Goal: Task Accomplishment & Management: Manage account settings

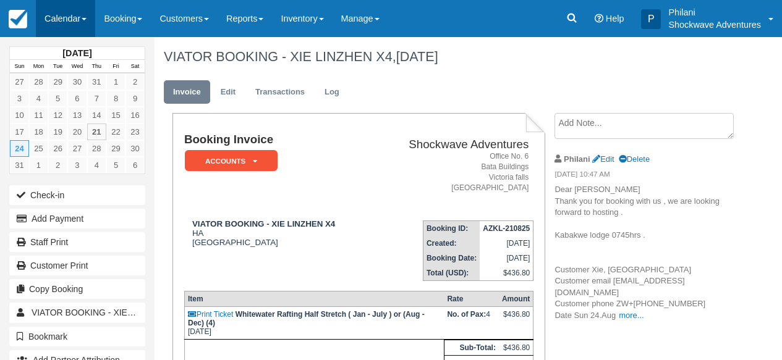
click at [57, 15] on link "Calendar" at bounding box center [65, 18] width 59 height 37
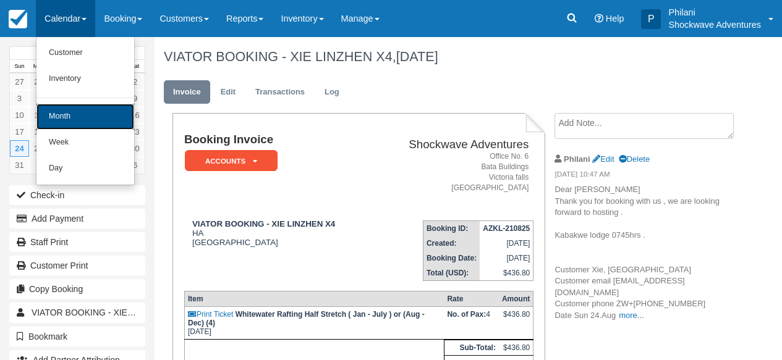
click at [64, 129] on link "Month" at bounding box center [85, 117] width 98 height 26
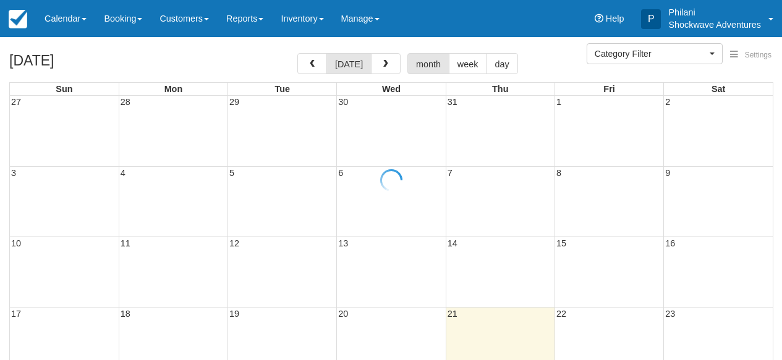
select select
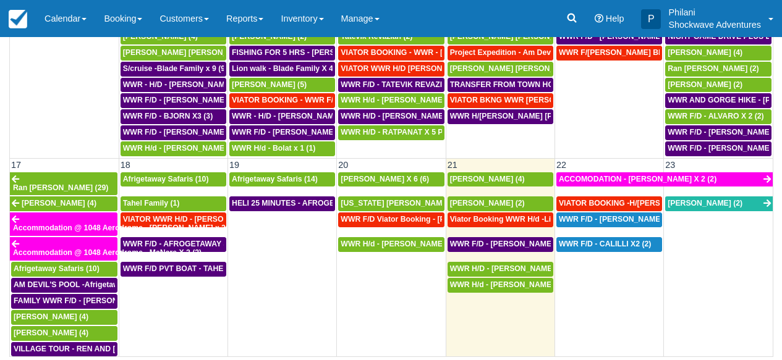
scroll to position [478, 0]
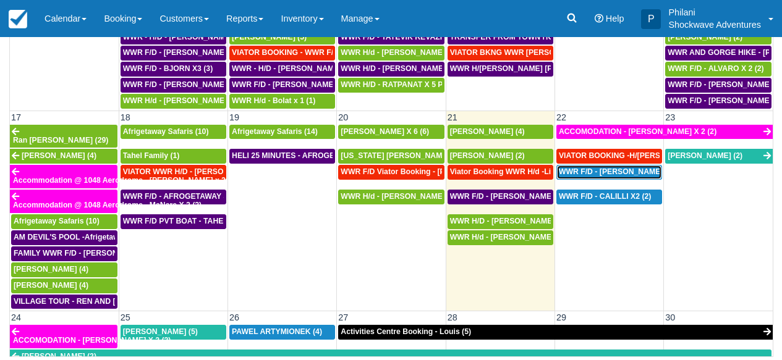
click at [612, 168] on span "WWR F/D - [PERSON_NAME] X2 (2)" at bounding box center [622, 172] width 127 height 9
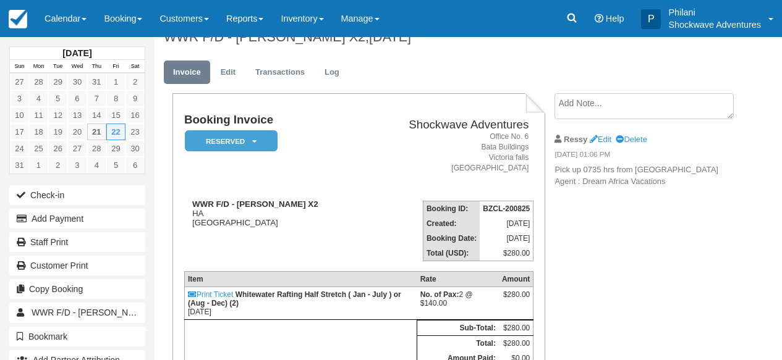
scroll to position [20, 0]
click at [71, 17] on link "Calendar" at bounding box center [65, 18] width 59 height 37
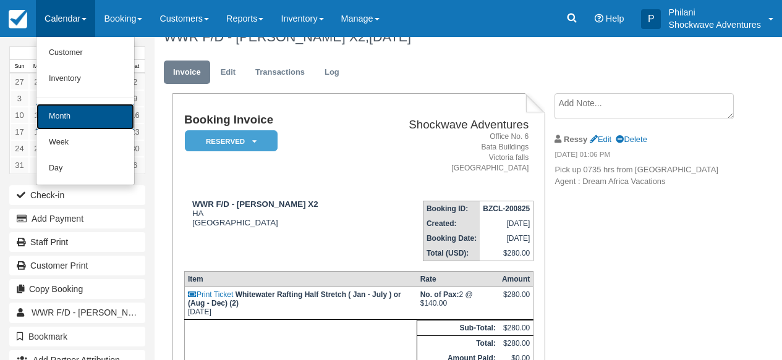
click at [92, 119] on link "Month" at bounding box center [85, 117] width 98 height 26
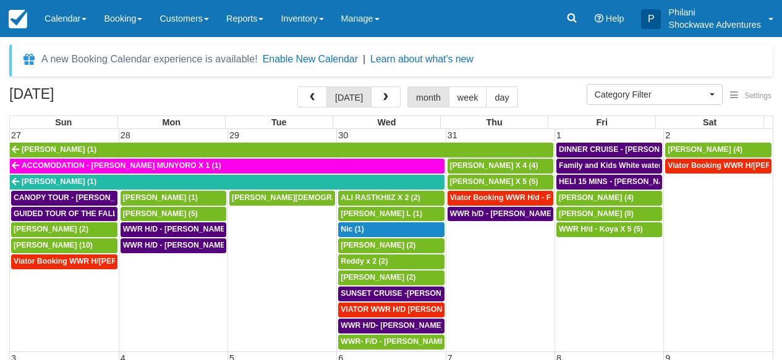
select select
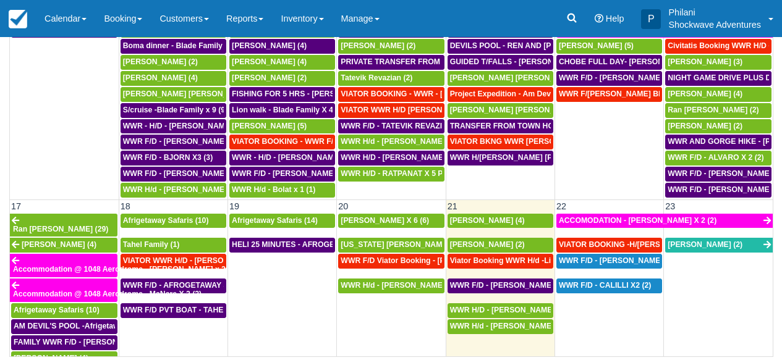
scroll to position [512, 0]
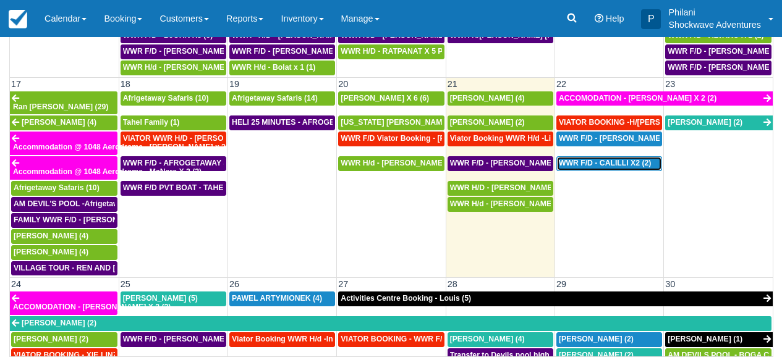
click at [598, 159] on span "WWR F/D - CALILLI X2 (2)" at bounding box center [605, 163] width 93 height 9
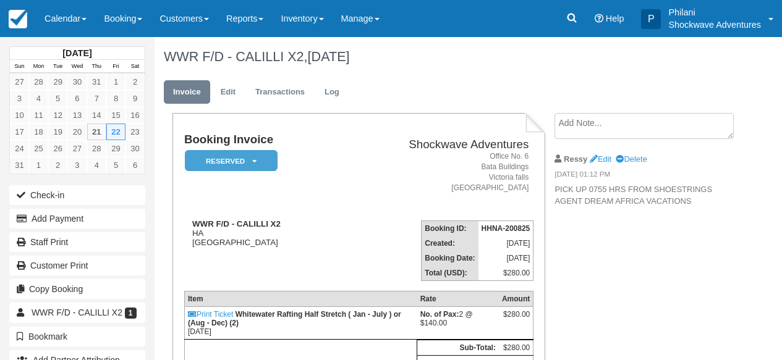
scroll to position [20, 0]
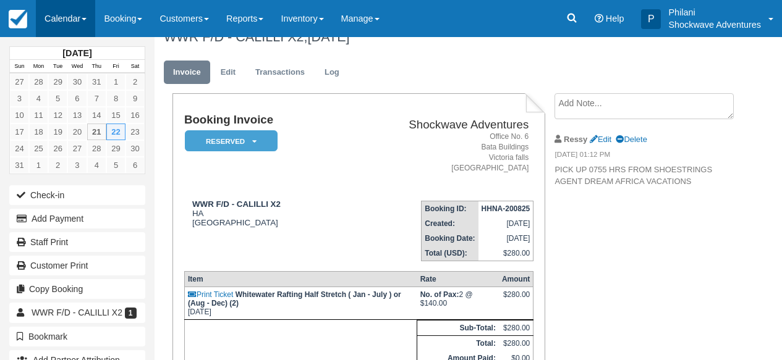
click at [62, 17] on link "Calendar" at bounding box center [65, 18] width 59 height 37
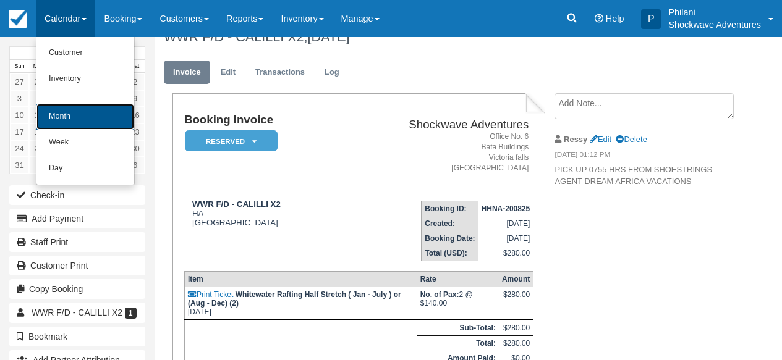
click at [94, 111] on link "Month" at bounding box center [85, 117] width 98 height 26
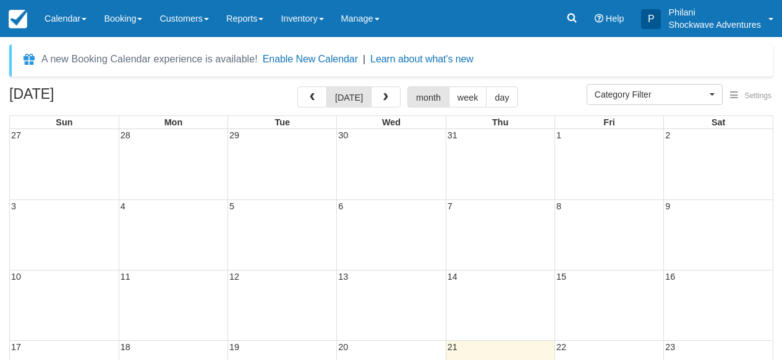
select select
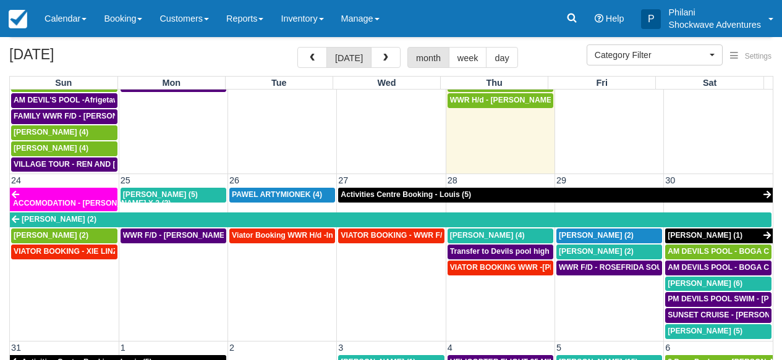
scroll to position [197, 0]
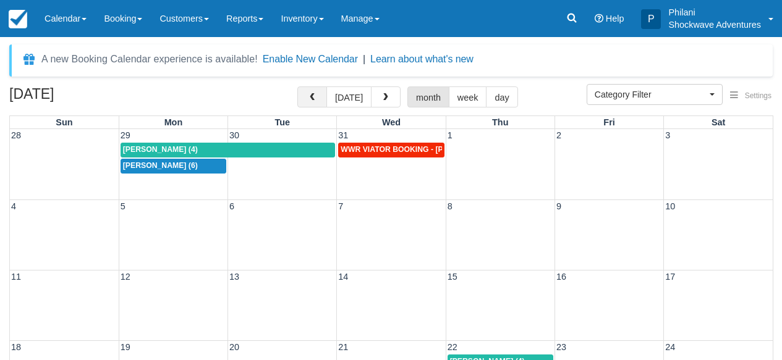
click at [310, 89] on button "button" at bounding box center [312, 97] width 30 height 21
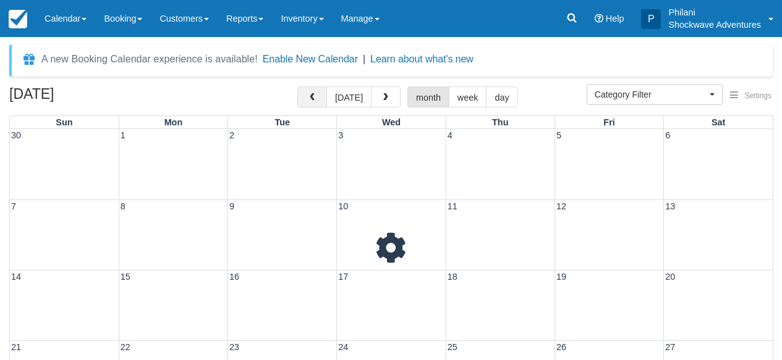
click at [310, 89] on button "button" at bounding box center [312, 97] width 30 height 21
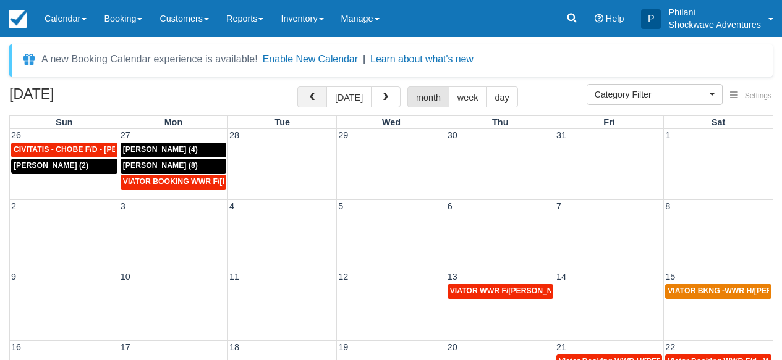
click at [315, 95] on span "button" at bounding box center [312, 97] width 9 height 9
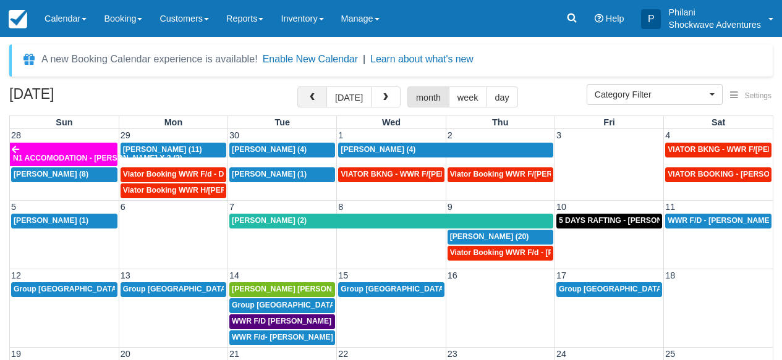
click at [315, 95] on span "button" at bounding box center [312, 97] width 9 height 9
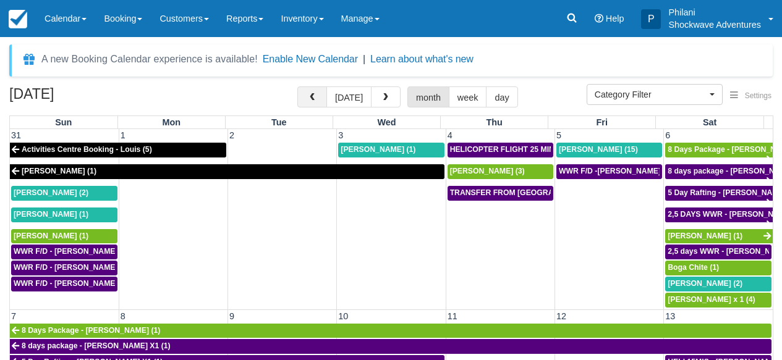
click at [323, 101] on button "button" at bounding box center [312, 97] width 30 height 21
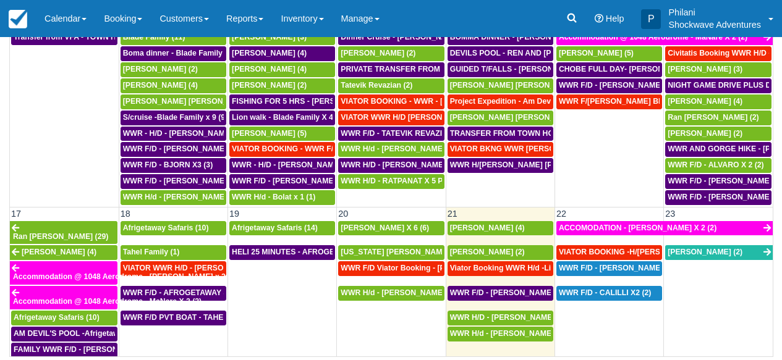
scroll to position [350, 0]
